Goal: Find contact information: Find contact information

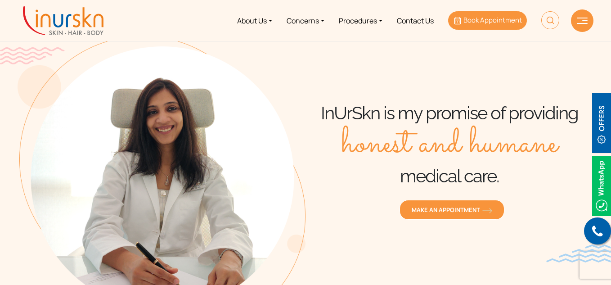
click at [487, 23] on span "Book Appointment" at bounding box center [492, 19] width 58 height 9
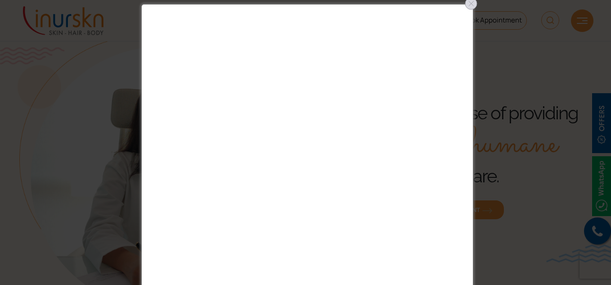
click at [469, 5] on div at bounding box center [471, 3] width 14 height 14
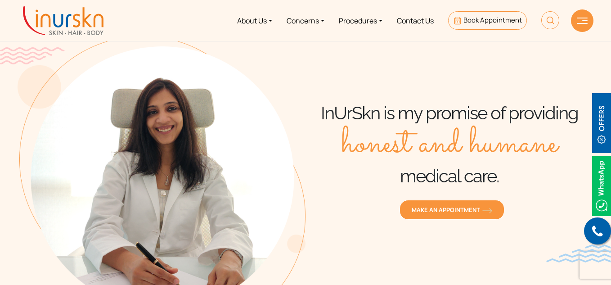
click at [581, 22] on img at bounding box center [582, 21] width 11 height 6
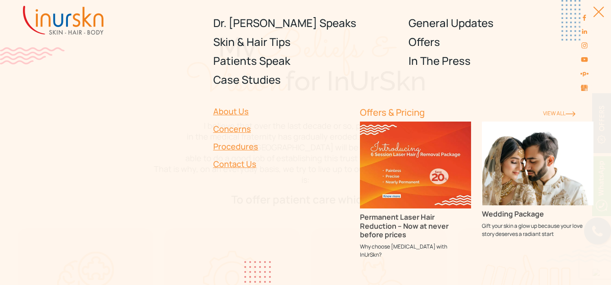
scroll to position [298, 0]
click at [603, 17] on div at bounding box center [593, 16] width 20 height 20
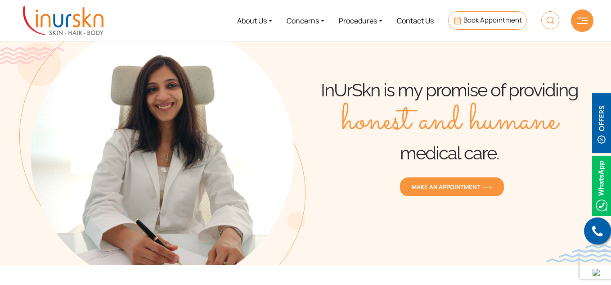
scroll to position [0, 0]
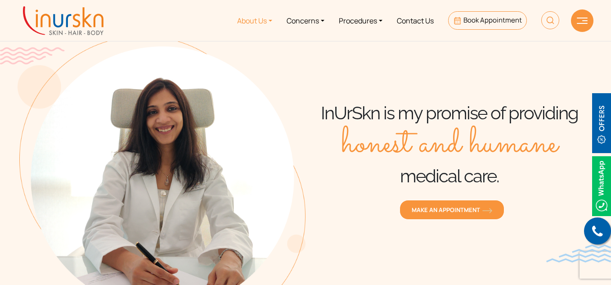
click at [238, 21] on link "About Us" at bounding box center [254, 21] width 49 height 34
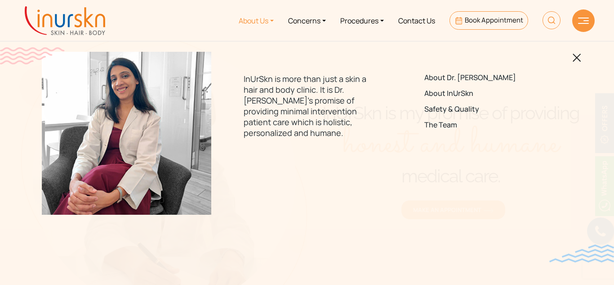
click at [576, 57] on img at bounding box center [577, 58] width 9 height 9
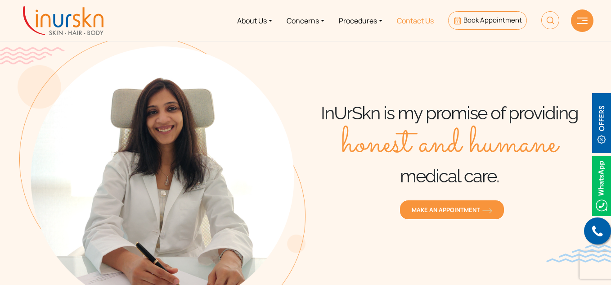
click at [407, 17] on link "Contact Us" at bounding box center [414, 21] width 51 height 34
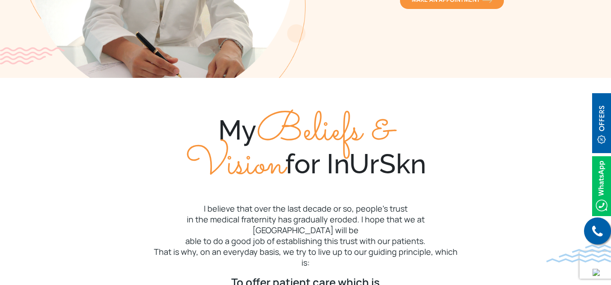
scroll to position [210, 0]
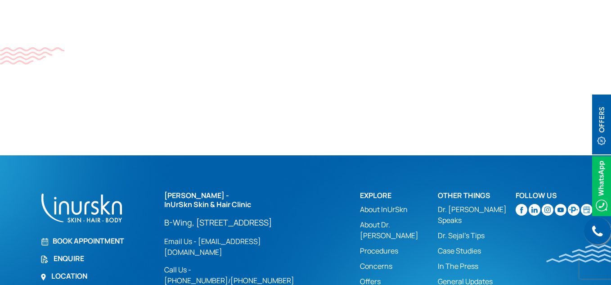
scroll to position [605, 0]
